Goal: Task Accomplishment & Management: Manage account settings

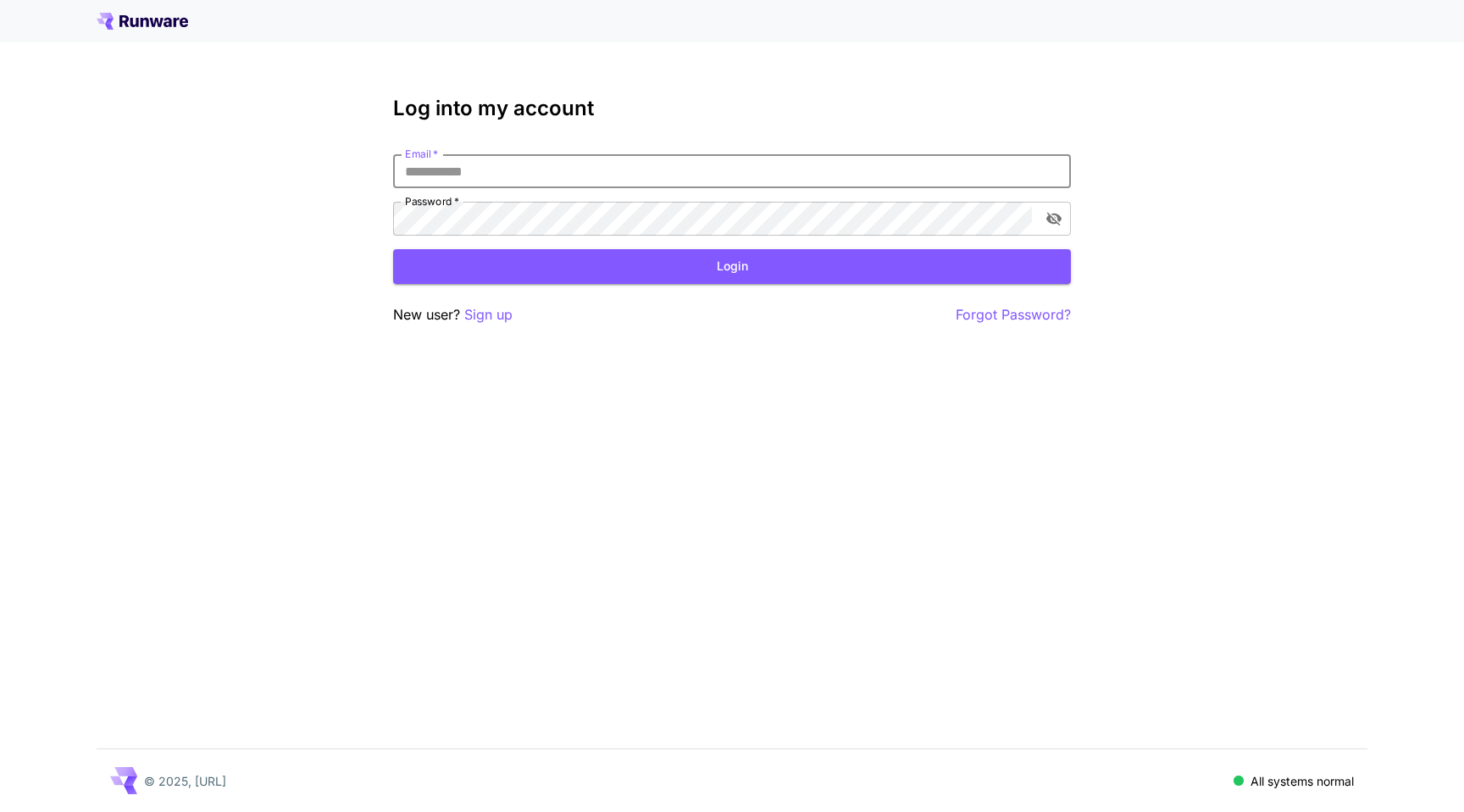
click at [650, 163] on input "Email   *" at bounding box center [732, 171] width 677 height 34
type input "**********"
click button "Login" at bounding box center [732, 266] width 677 height 35
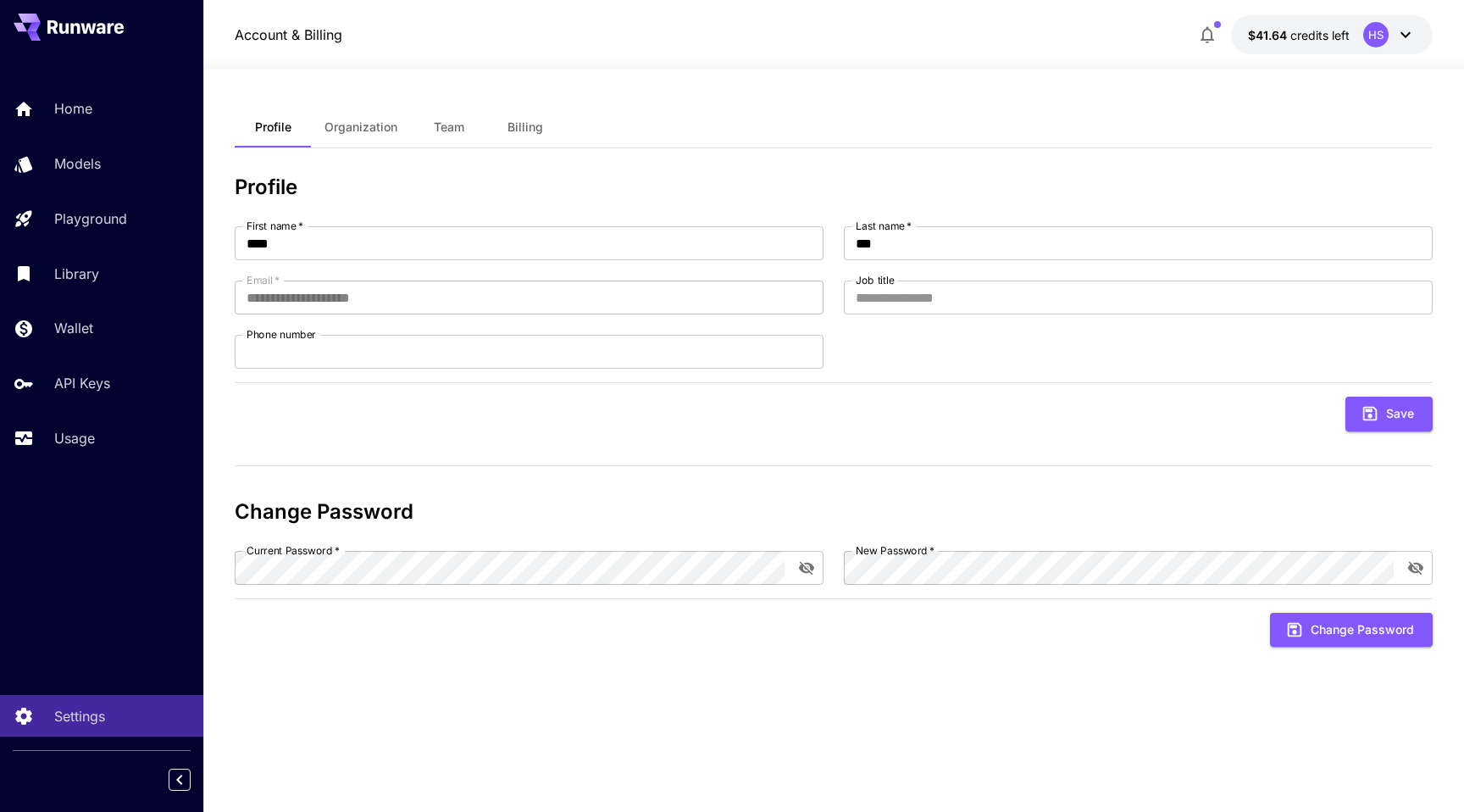
click at [804, 107] on div "Profile Organization Team Billing" at bounding box center [833, 127] width 1198 height 41
click at [804, 112] on div "Profile Organization Team Billing" at bounding box center [833, 127] width 1198 height 41
click at [837, 163] on div "**********" at bounding box center [833, 440] width 1198 height 668
click at [337, 171] on div "**********" at bounding box center [833, 440] width 1198 height 668
click at [95, 437] on p "Usage" at bounding box center [77, 438] width 40 height 21
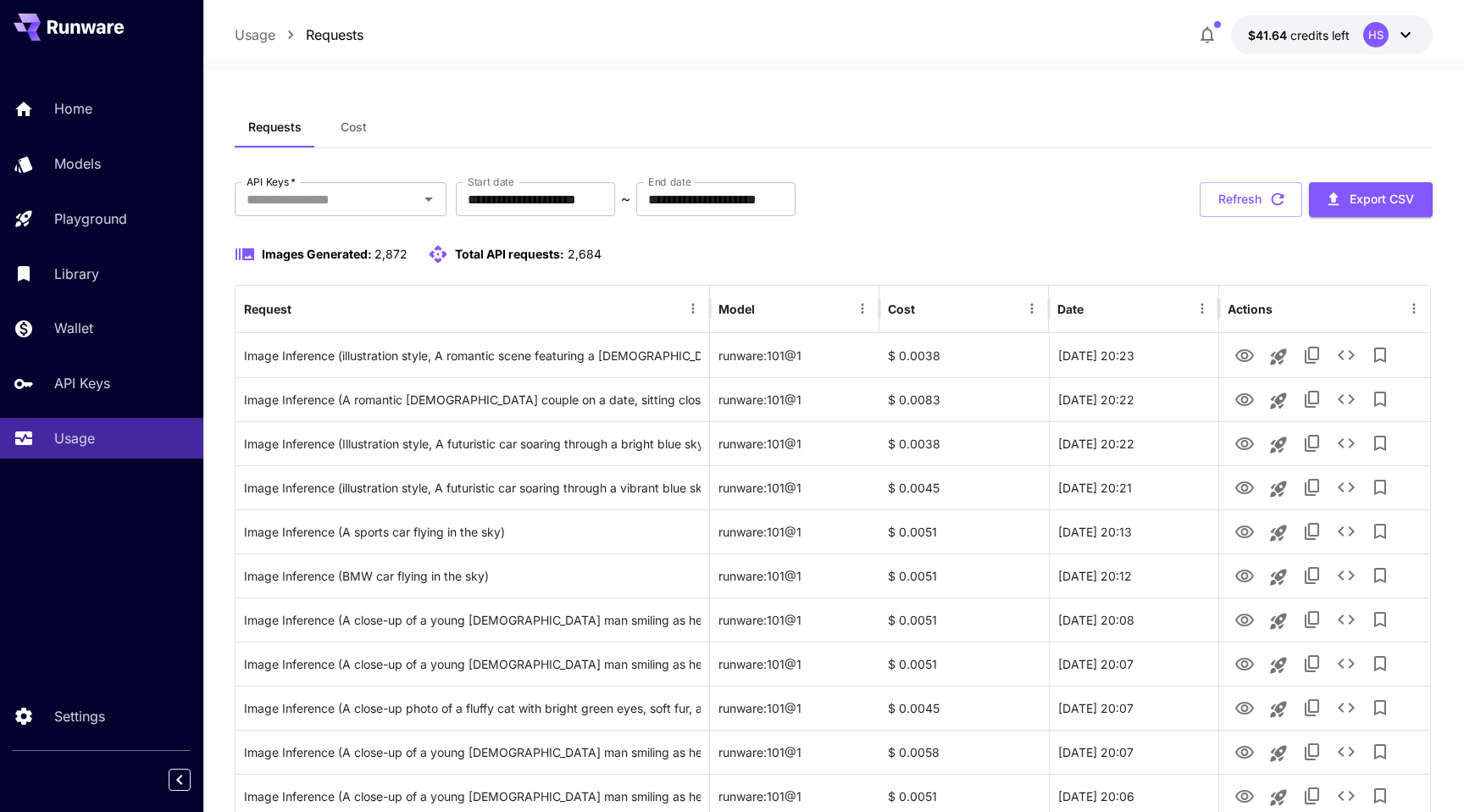
click at [717, 68] on div at bounding box center [834, 59] width 1261 height 21
click at [838, 246] on div "Images Generated: 2,872 Total API requests: 2,684" at bounding box center [833, 254] width 1198 height 21
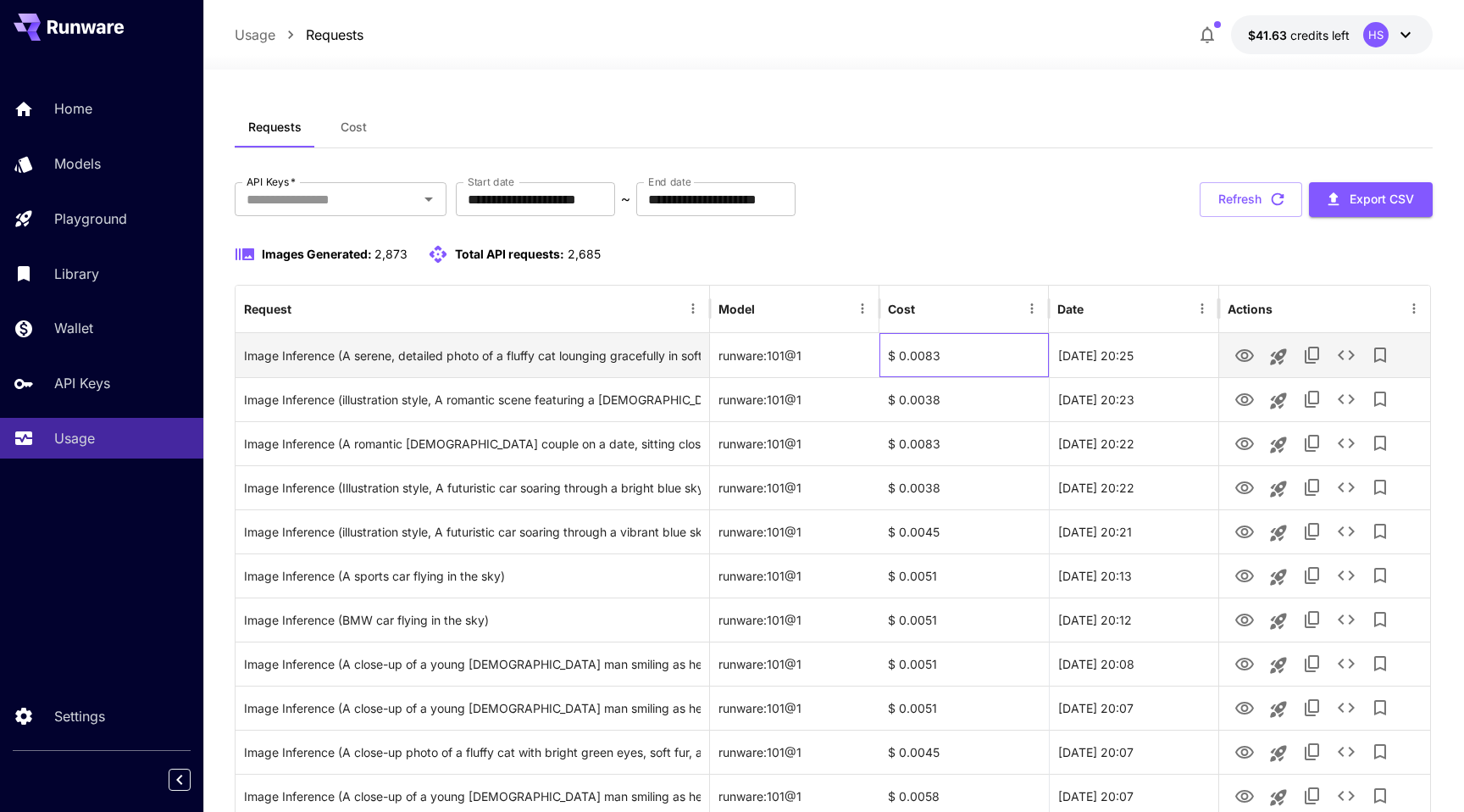
click at [927, 358] on div "$ 0.0083" at bounding box center [964, 355] width 169 height 44
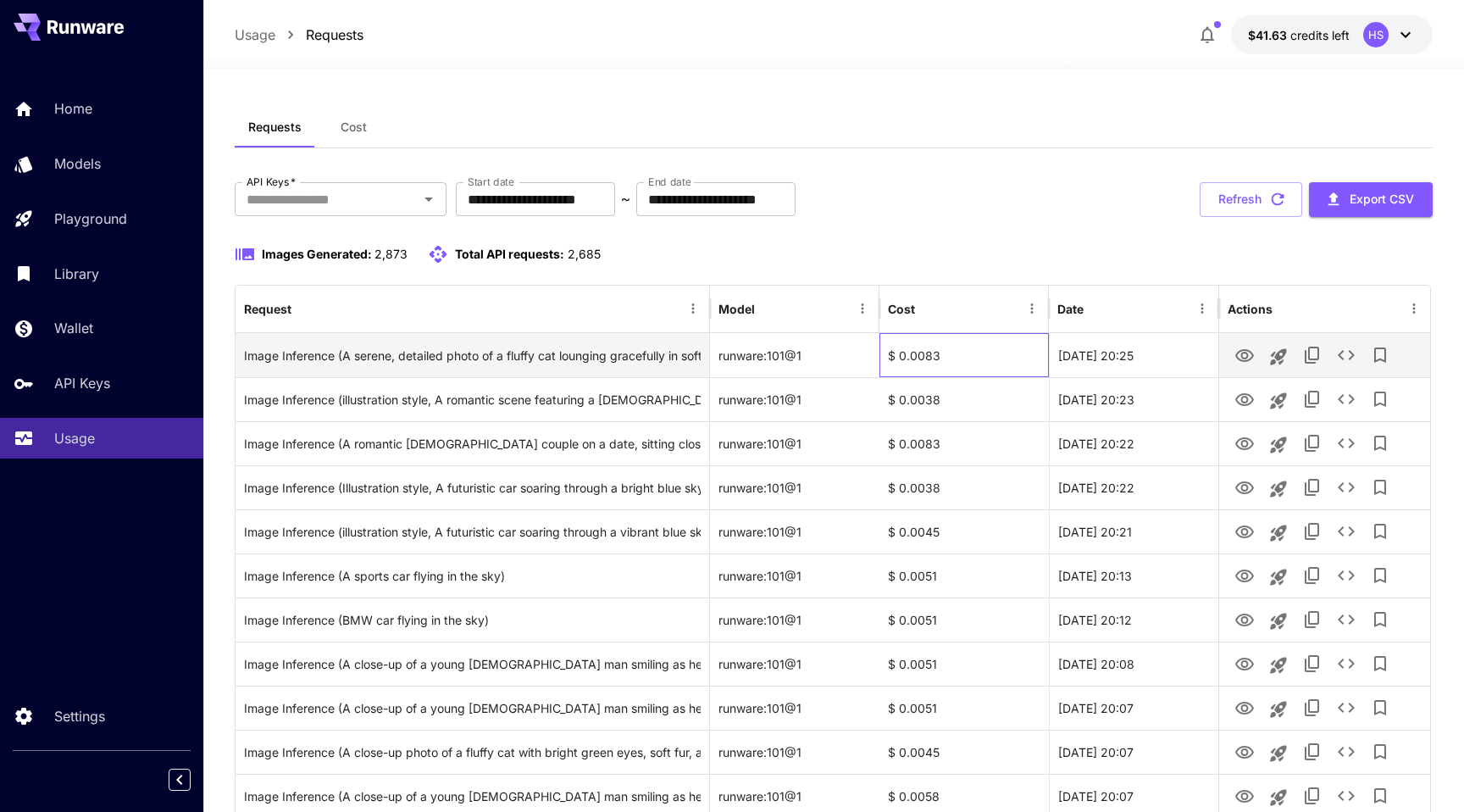
click at [918, 362] on div "$ 0.0083" at bounding box center [964, 355] width 169 height 44
click at [940, 357] on div "$ 0.0083" at bounding box center [964, 355] width 169 height 44
click at [1347, 357] on icon "See details" at bounding box center [1346, 355] width 21 height 21
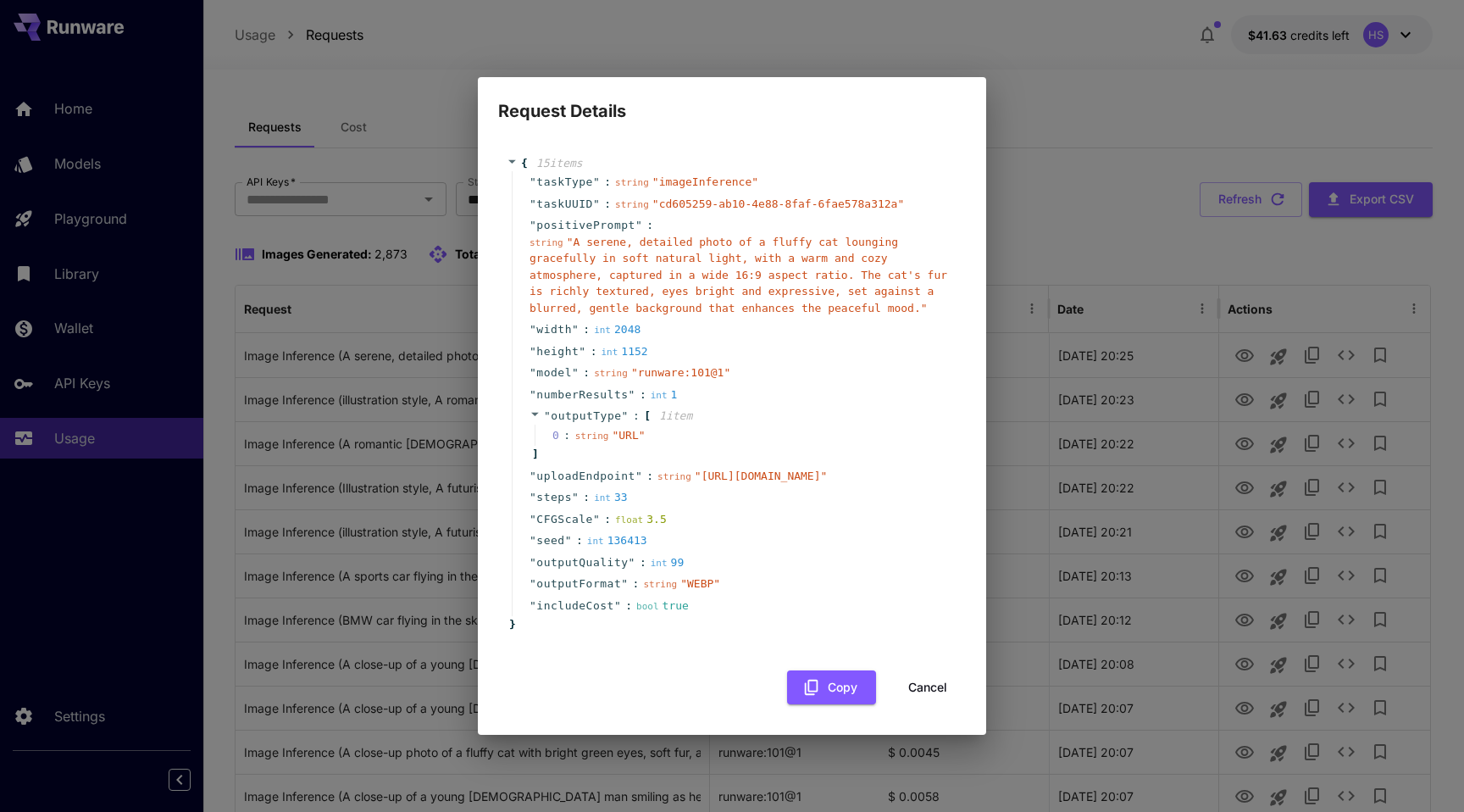
click at [1206, 254] on div "Request Details { 15 item s " taskType " : string " imageInference " " taskUUID…" at bounding box center [732, 406] width 1464 height 812
click at [915, 705] on button "Cancel" at bounding box center [927, 687] width 76 height 35
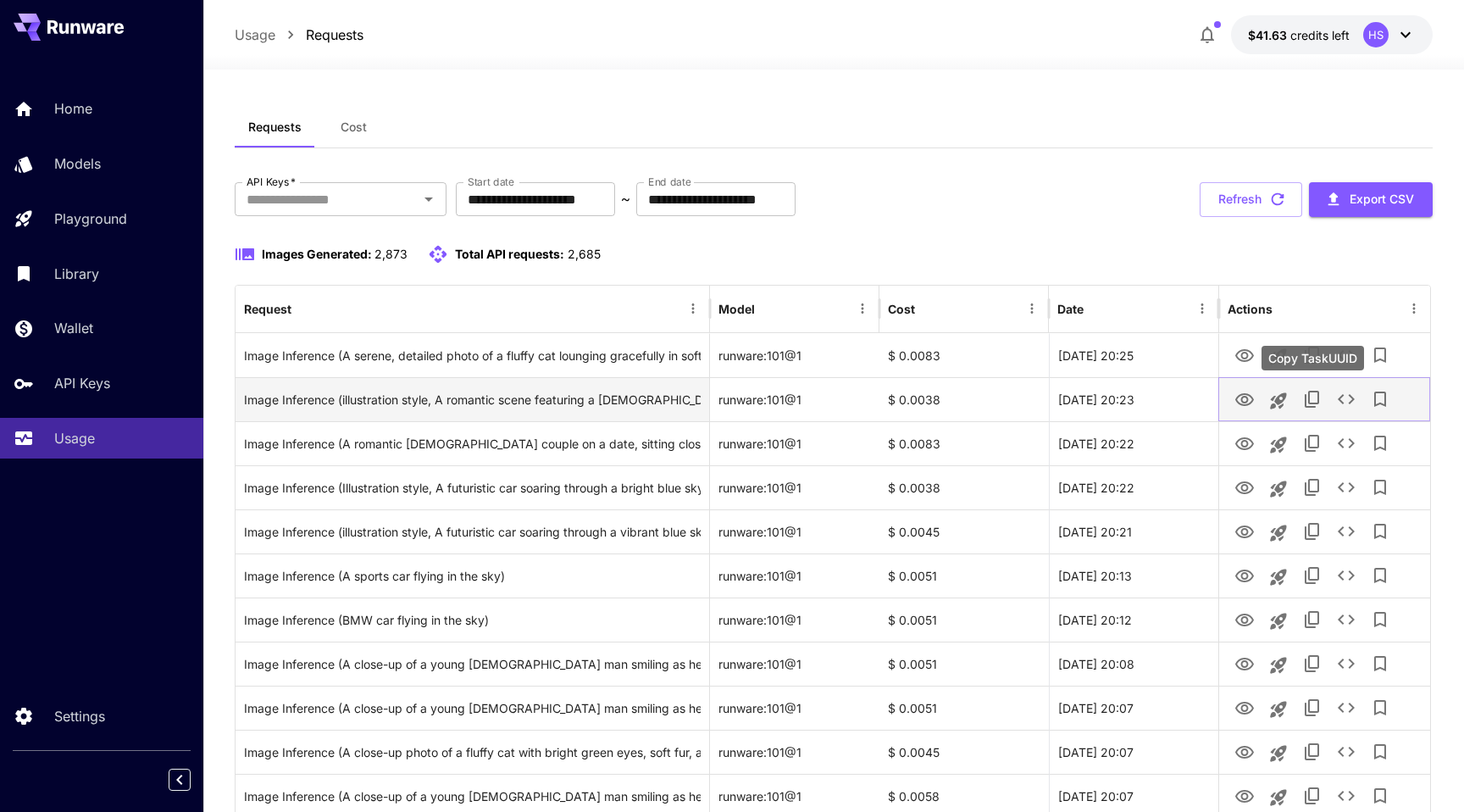
click at [1312, 404] on icon "Copy TaskUUID" at bounding box center [1312, 399] width 14 height 17
click at [1345, 399] on icon "See details" at bounding box center [1346, 399] width 21 height 21
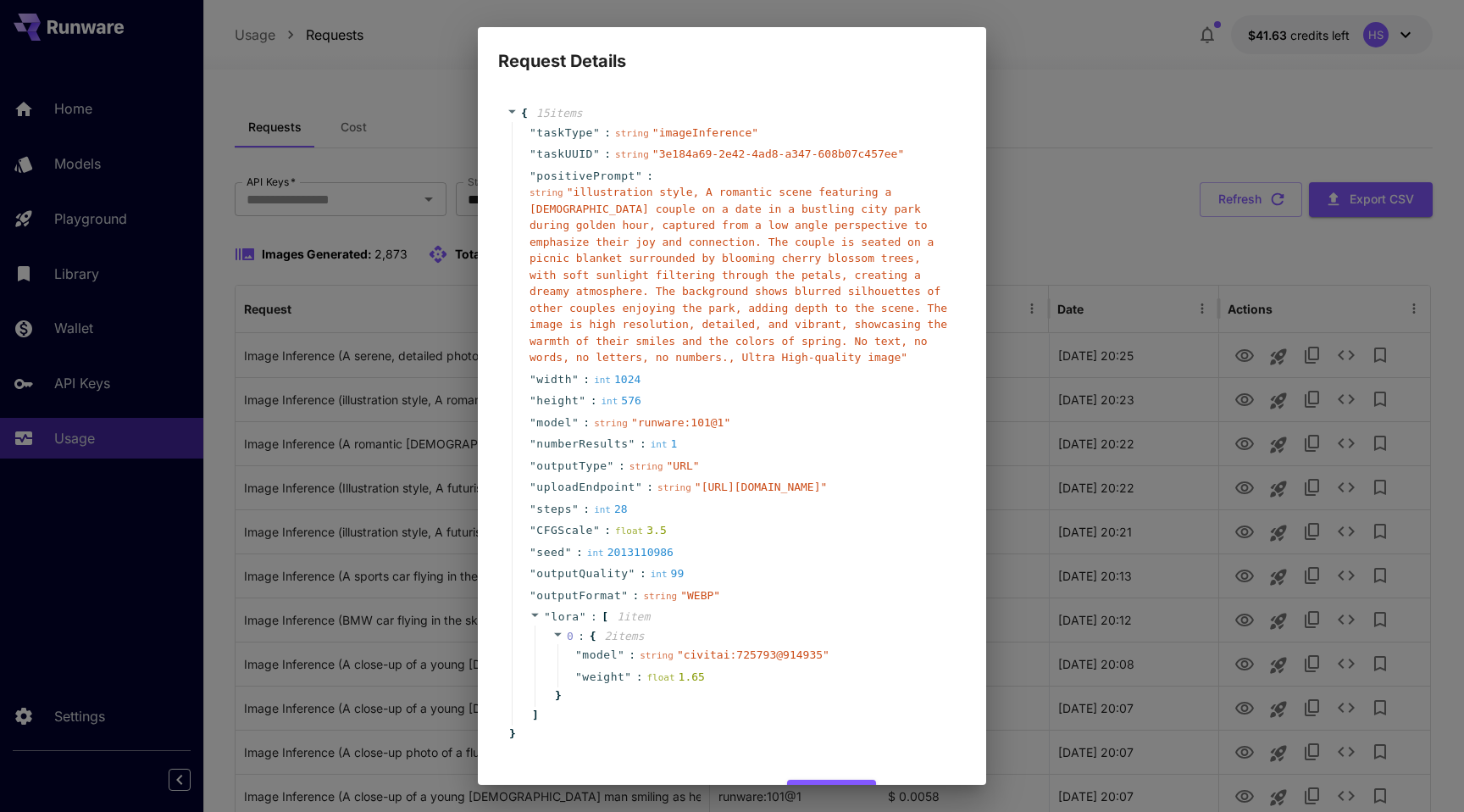
click at [1026, 64] on div "Request Details { 15 item s " taskType " : string " imageInference " " taskUUID…" at bounding box center [732, 406] width 1464 height 812
click at [1064, 122] on div "Request Details { 15 item s " taskType " : string " imageInference " " taskUUID…" at bounding box center [732, 406] width 1464 height 812
click at [1069, 126] on div "Request Details { 15 item s " taskType " : string " imageInference " " taskUUID…" at bounding box center [732, 406] width 1464 height 812
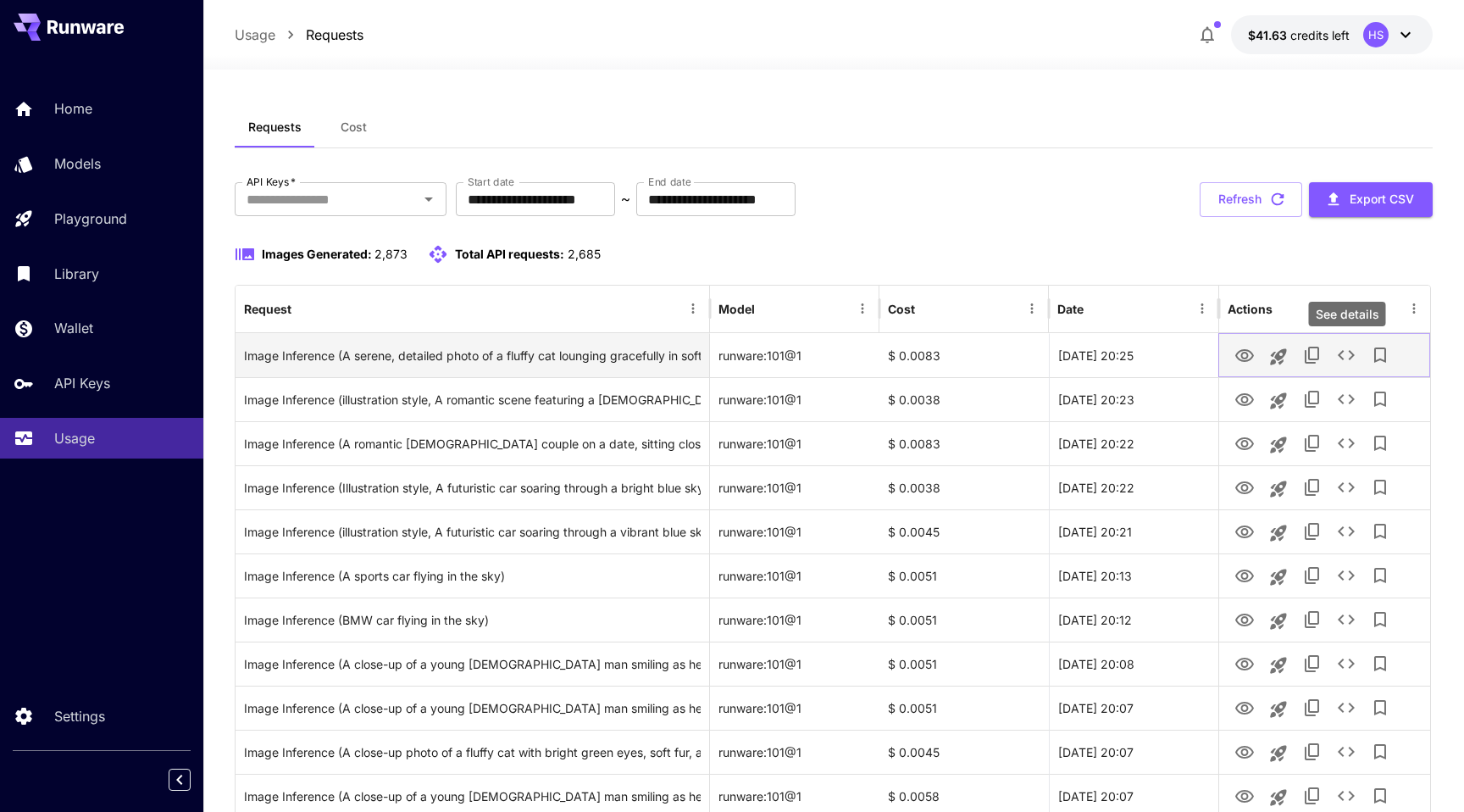
click at [1342, 357] on icon "See details" at bounding box center [1346, 355] width 21 height 21
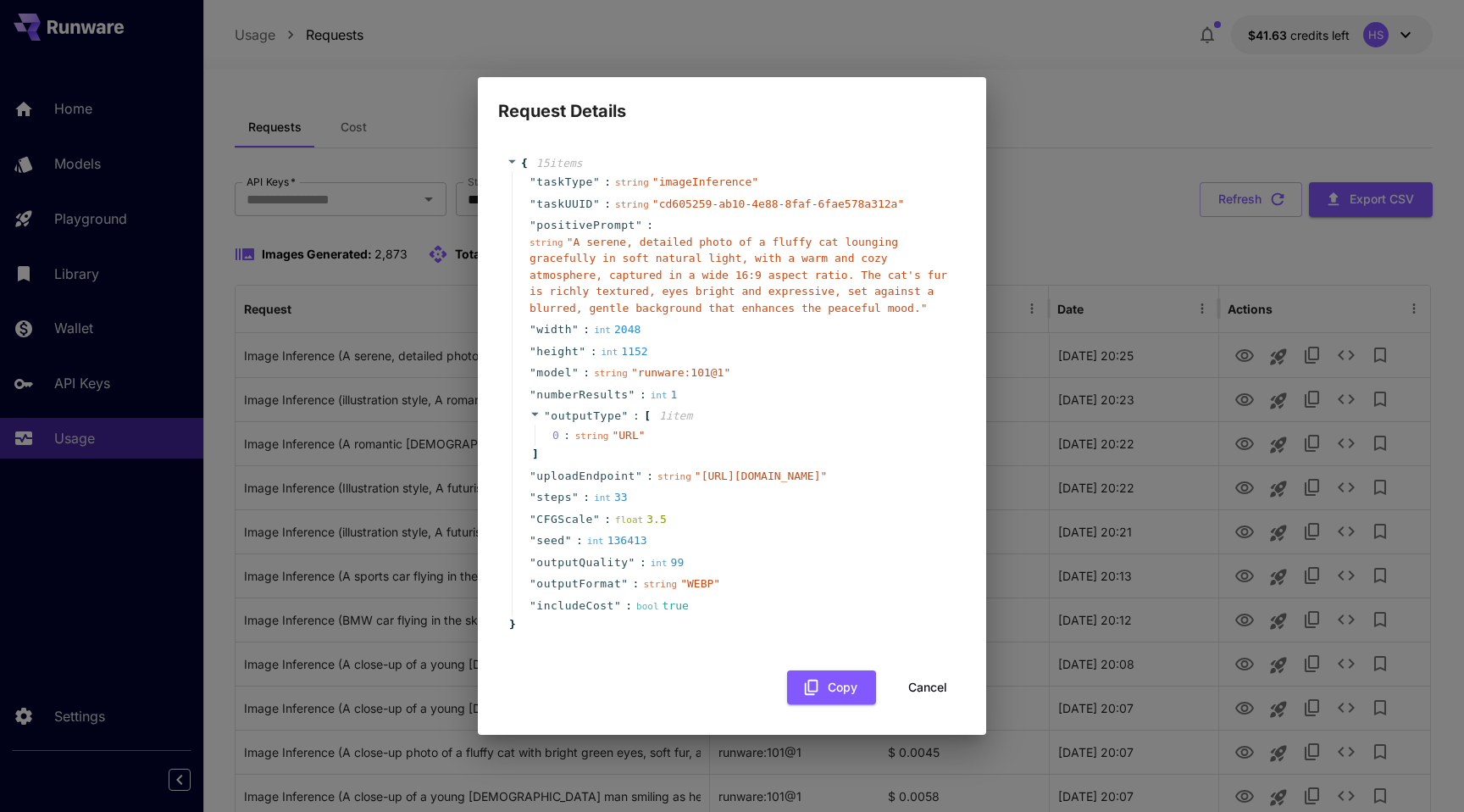
click at [1144, 68] on div "Request Details { 15 item s " taskType " : string " imageInference " " taskUUID…" at bounding box center [732, 406] width 1464 height 812
